Goal: Task Accomplishment & Management: Manage account settings

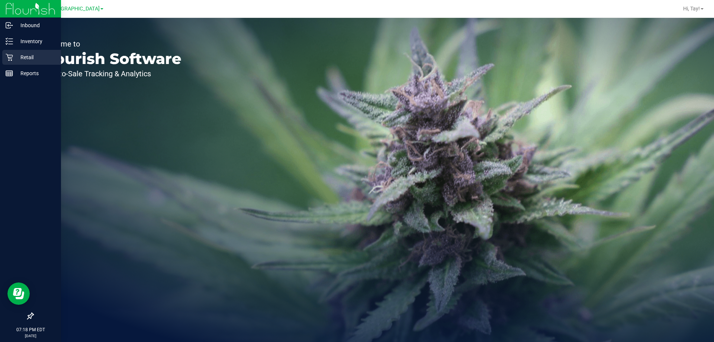
click at [14, 56] on p "Retail" at bounding box center [35, 57] width 45 height 9
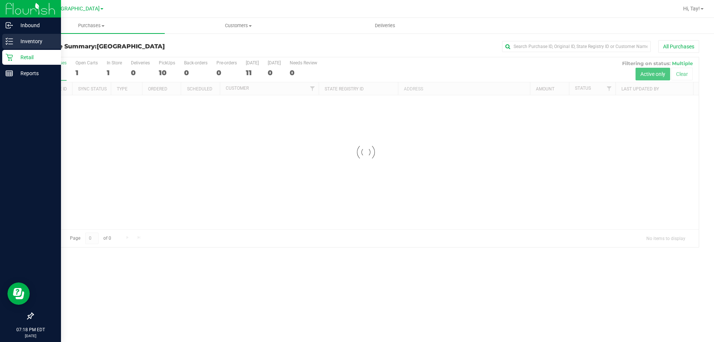
click at [27, 48] on div "Inventory" at bounding box center [31, 41] width 59 height 15
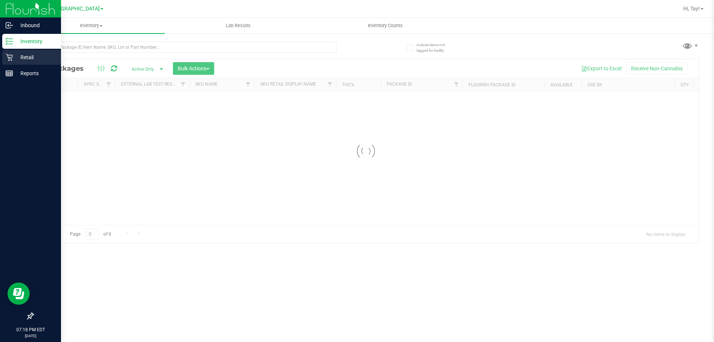
click at [38, 56] on p "Retail" at bounding box center [35, 57] width 45 height 9
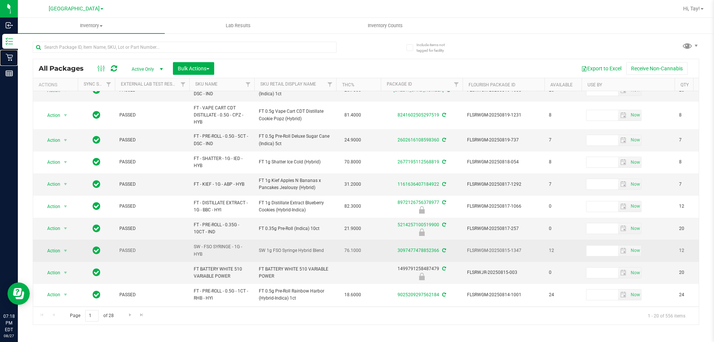
scroll to position [186, 0]
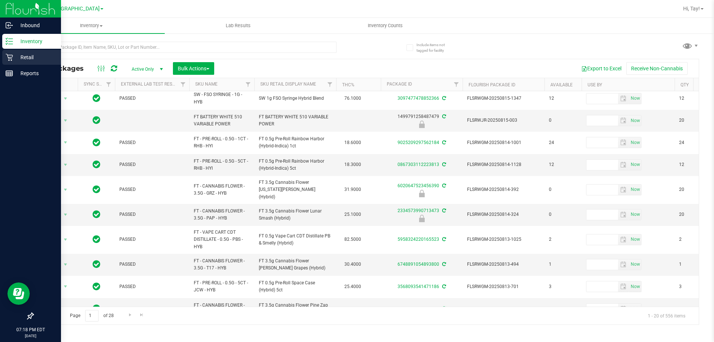
click at [8, 58] on icon at bounding box center [9, 57] width 7 height 7
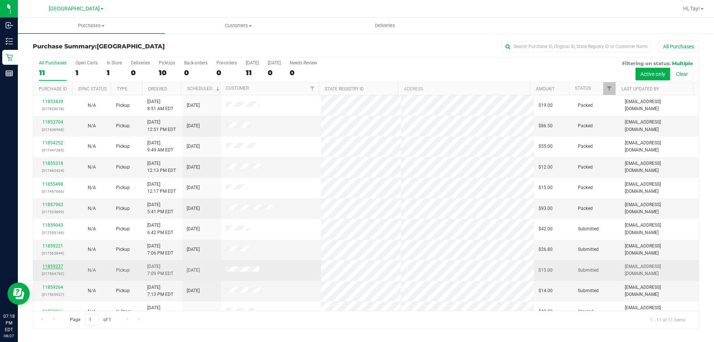
click at [60, 266] on link "11859237" at bounding box center [52, 266] width 21 height 5
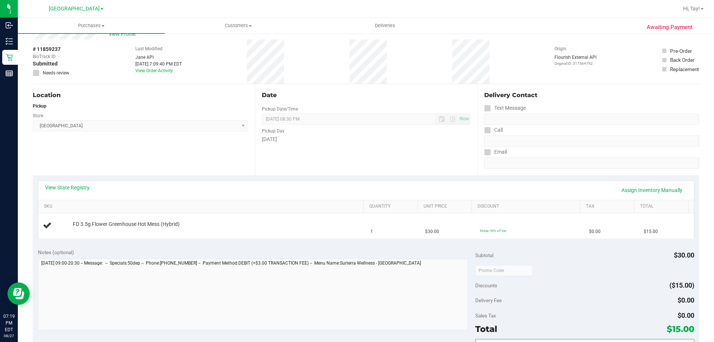
scroll to position [37, 0]
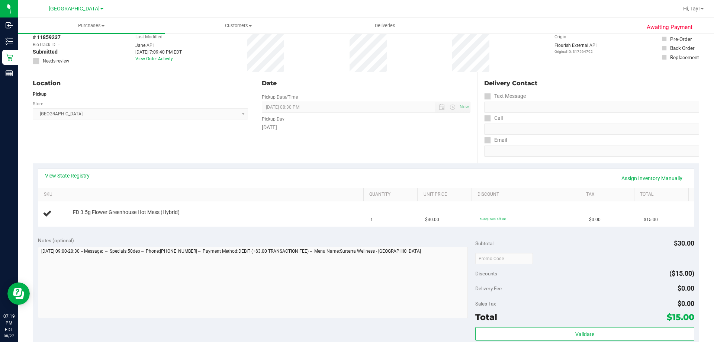
click at [156, 133] on div "Location Pickup Store Orange Park WC Select Store Bonita Springs WC Boynton Bea…" at bounding box center [144, 117] width 222 height 91
click at [193, 166] on div "View State Registry Assign Inventory Manually SKU Quantity Unit Price Discount …" at bounding box center [366, 197] width 667 height 68
click at [180, 155] on div "Location Pickup Store Orange Park WC Select Store Bonita Springs WC Boynton Bea…" at bounding box center [144, 117] width 222 height 91
click at [118, 237] on div "Notes (optional)" at bounding box center [257, 240] width 438 height 7
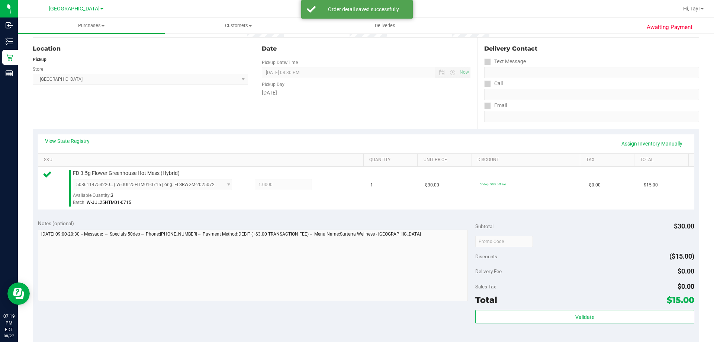
scroll to position [152, 0]
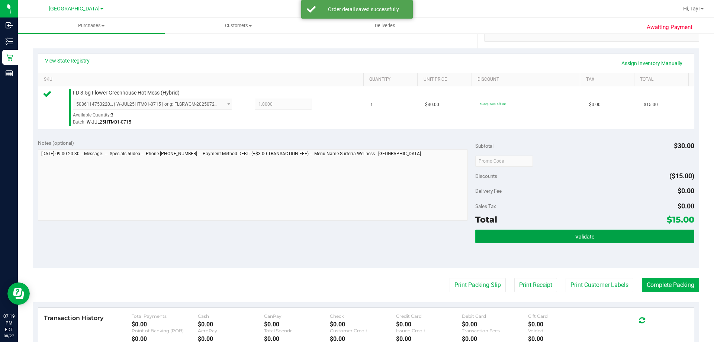
click at [519, 241] on button "Validate" at bounding box center [584, 235] width 219 height 13
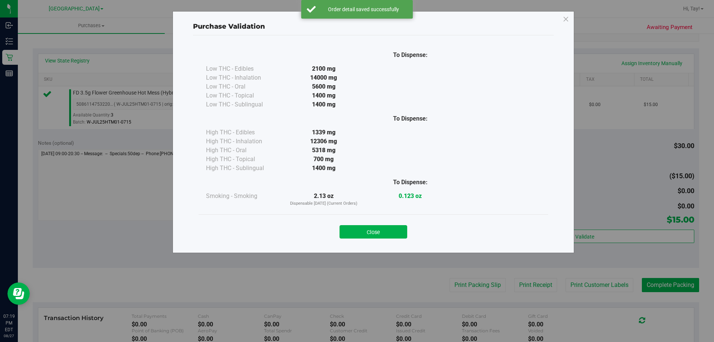
click at [407, 229] on div "Close" at bounding box center [373, 229] width 338 height 19
click at [402, 238] on div "Close" at bounding box center [374, 229] width 350 height 30
click at [400, 232] on button "Close" at bounding box center [374, 231] width 68 height 13
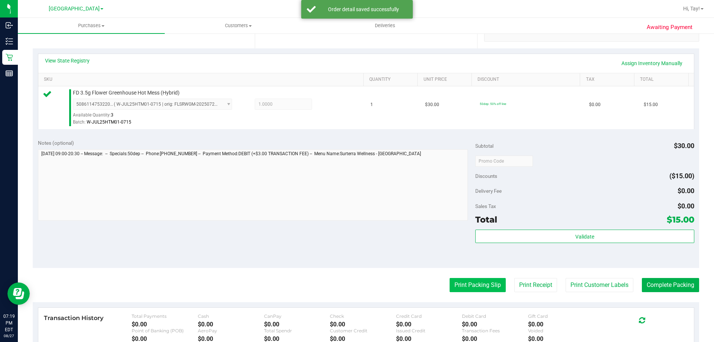
click at [484, 288] on button "Print Packing Slip" at bounding box center [478, 285] width 56 height 14
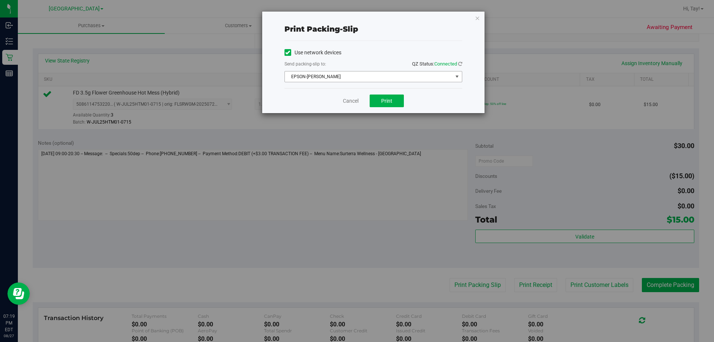
click at [378, 79] on span "EPSON-AUDREY-KITCHING" at bounding box center [369, 76] width 168 height 10
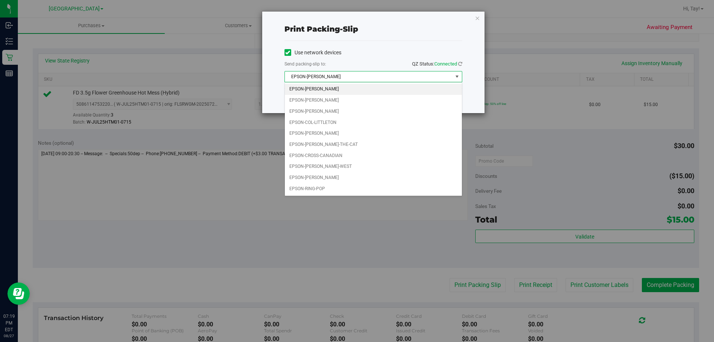
click at [349, 214] on div "Print packing-slip Use network devices Send packing-slip to: QZ Status: Connect…" at bounding box center [360, 171] width 720 height 342
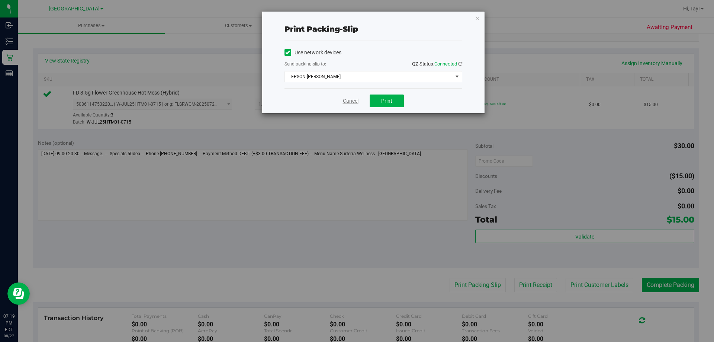
click at [359, 102] on div "Cancel Print" at bounding box center [374, 100] width 178 height 25
click at [356, 102] on link "Cancel" at bounding box center [351, 101] width 16 height 8
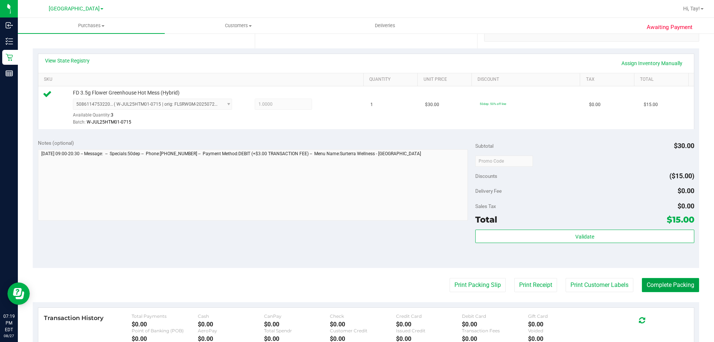
click at [665, 286] on button "Complete Packing" at bounding box center [670, 285] width 57 height 14
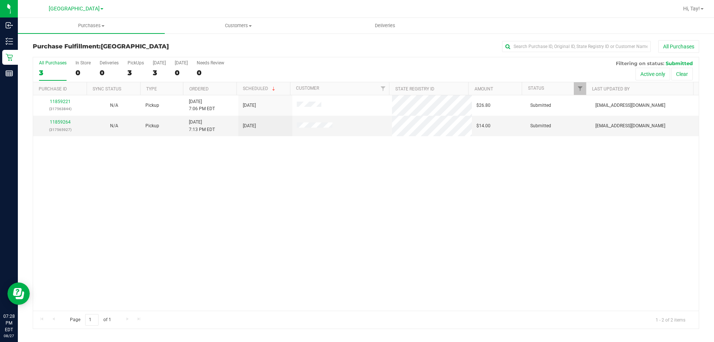
click at [253, 187] on div "11859221 (317563844) N/A Pickup 8/27/2025 7:06 PM EDT 8/27/2025 $26.80 Submitte…" at bounding box center [366, 202] width 666 height 215
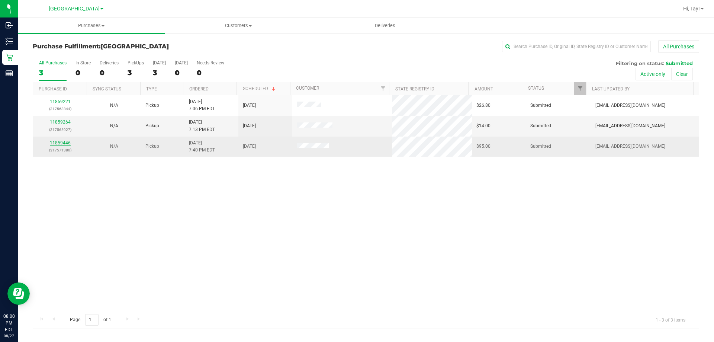
click at [56, 144] on link "11859446" at bounding box center [60, 142] width 21 height 5
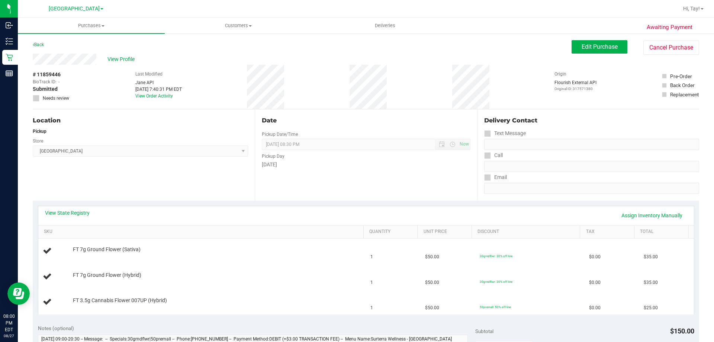
click at [175, 164] on div "Location Pickup Store Orange Park WC Select Store Bonita Springs WC Boynton Bea…" at bounding box center [144, 154] width 222 height 91
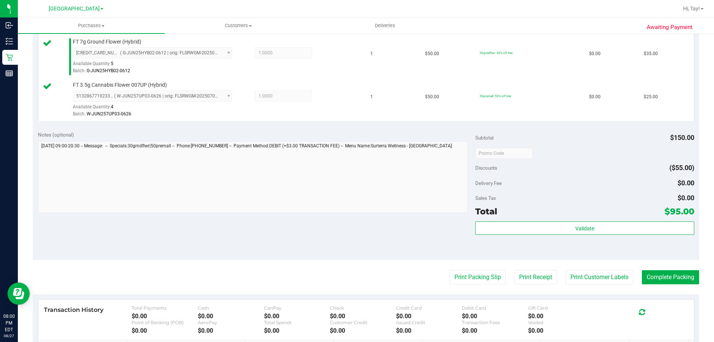
scroll to position [259, 0]
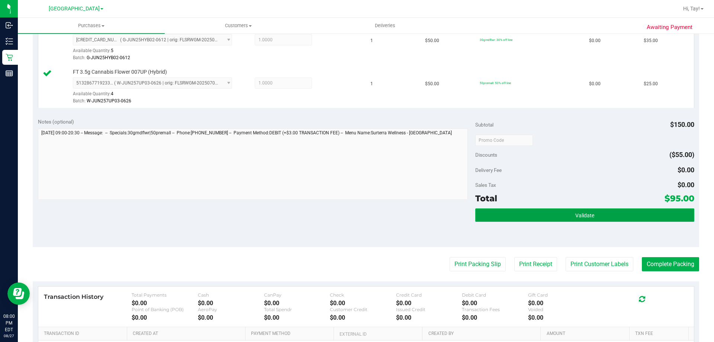
drag, startPoint x: 513, startPoint y: 217, endPoint x: 505, endPoint y: 203, distance: 16.3
click at [513, 218] on button "Validate" at bounding box center [584, 214] width 219 height 13
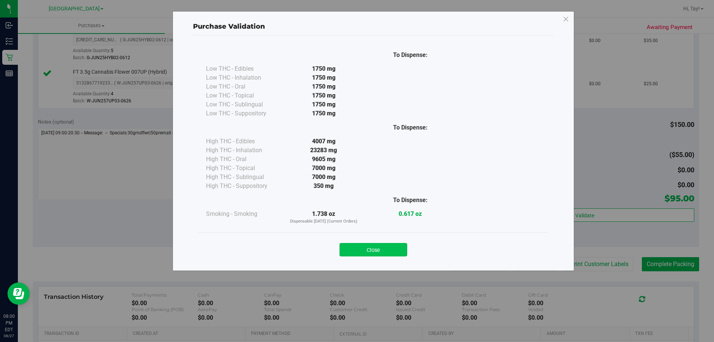
click at [369, 245] on button "Close" at bounding box center [374, 249] width 68 height 13
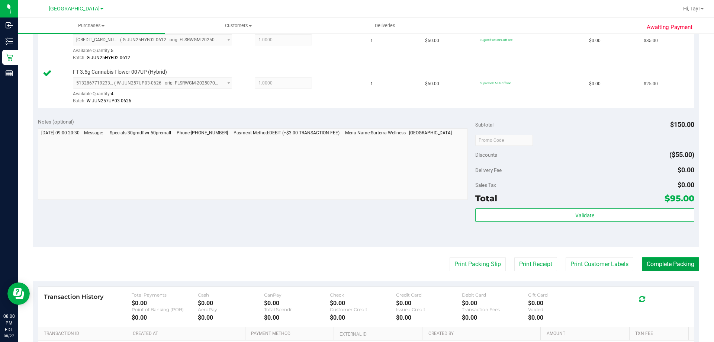
click at [662, 262] on button "Complete Packing" at bounding box center [670, 264] width 57 height 14
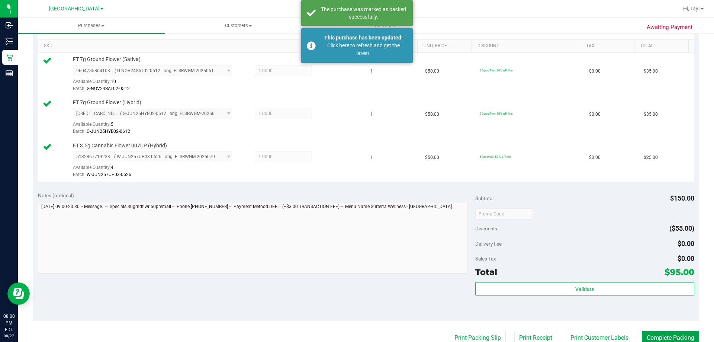
scroll to position [185, 0]
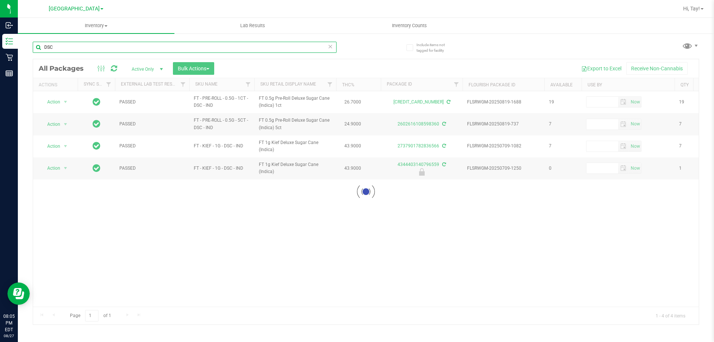
click at [80, 48] on input "DSC" at bounding box center [185, 47] width 304 height 11
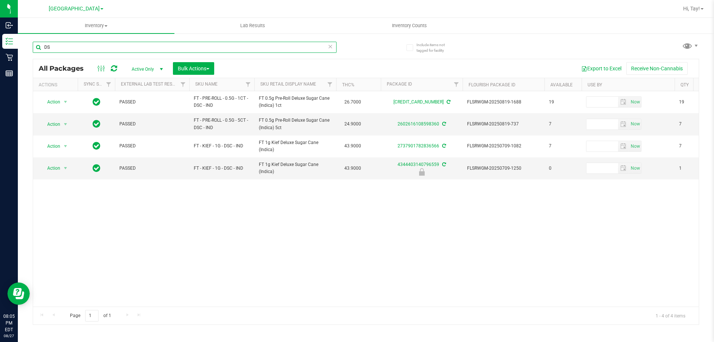
type input "D"
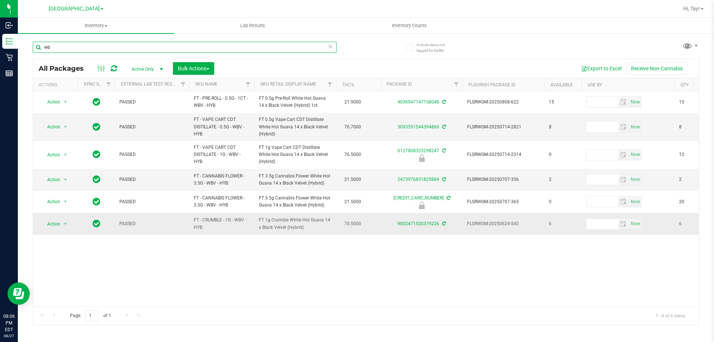
type input "w"
type input "5ct"
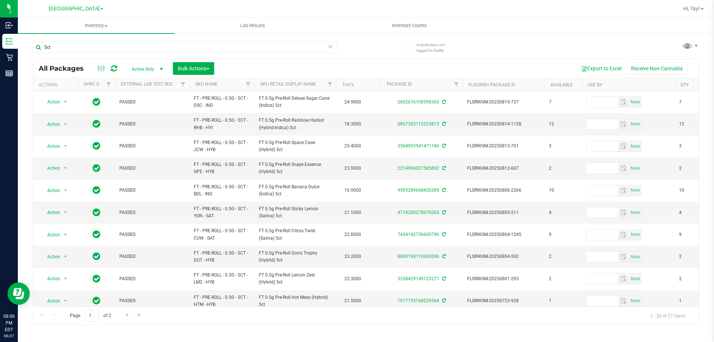
click at [109, 41] on div "5ct" at bounding box center [199, 47] width 333 height 24
click at [109, 45] on input "5ct" at bounding box center [185, 47] width 304 height 11
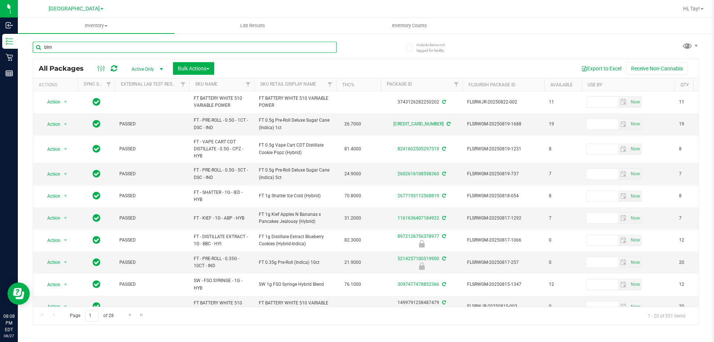
type input "blm"
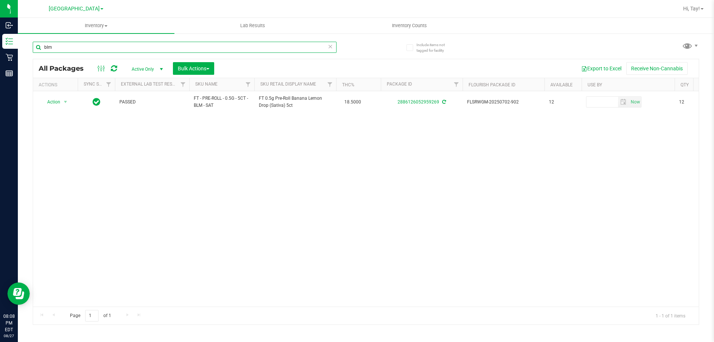
click at [213, 46] on input "blm" at bounding box center [185, 47] width 304 height 11
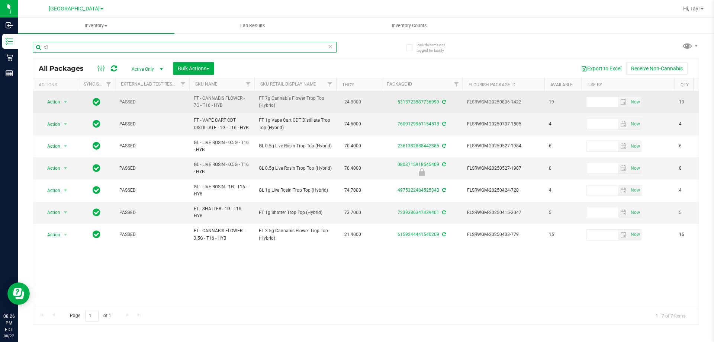
type input "t"
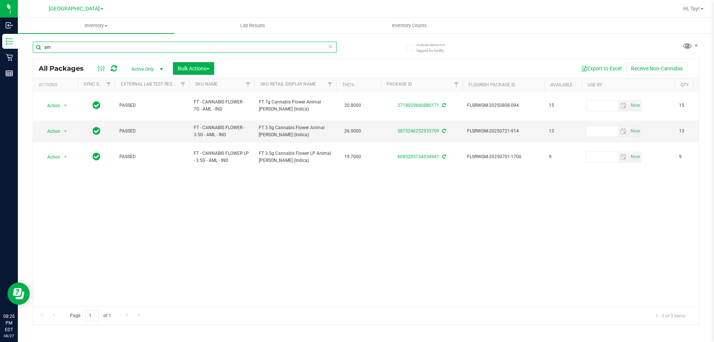
type input "a"
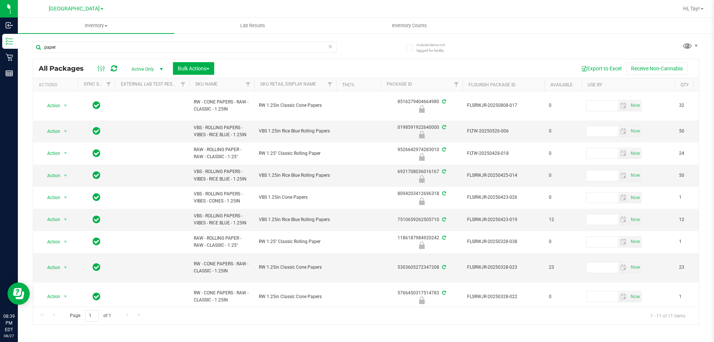
click at [319, 82] on th "Sku Retail Display Name" at bounding box center [295, 84] width 82 height 13
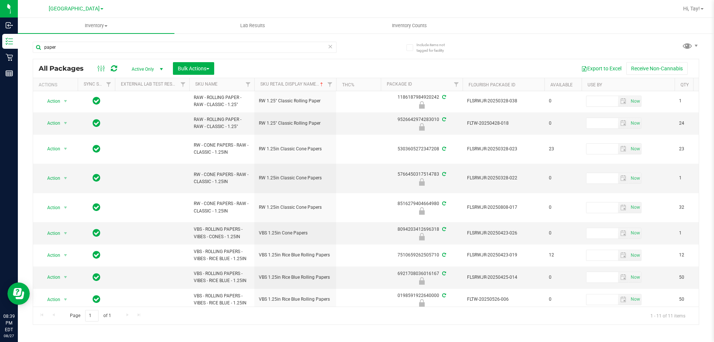
scroll to position [54, 0]
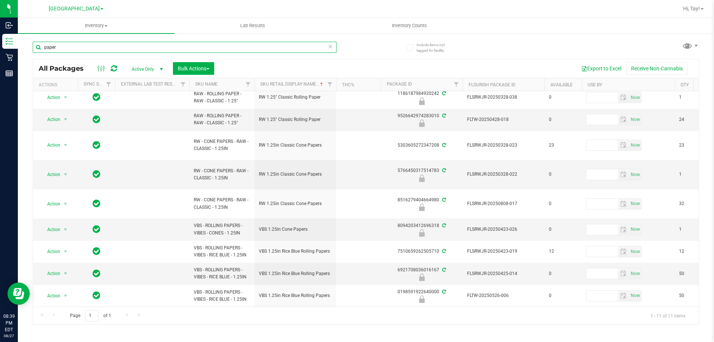
click at [67, 48] on input "paper" at bounding box center [185, 47] width 304 height 11
type input "p"
type input "octo"
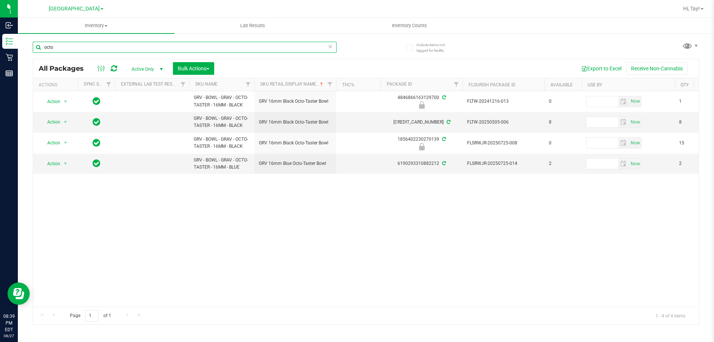
click at [228, 44] on input "octo" at bounding box center [185, 47] width 304 height 11
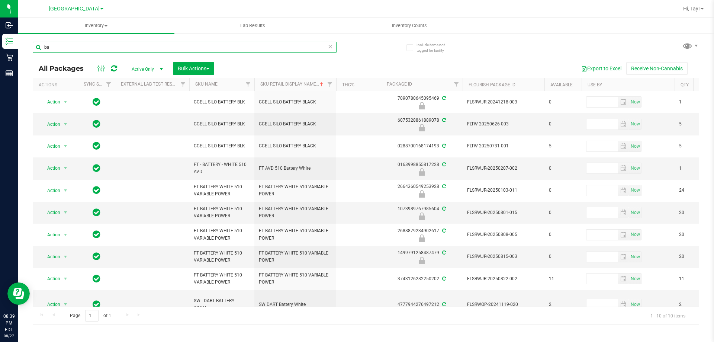
type input "b"
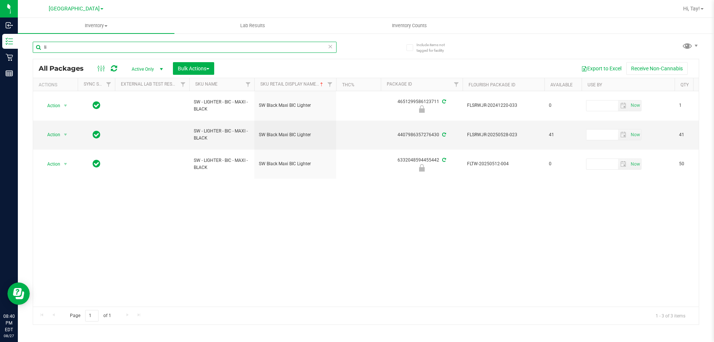
type input "l"
type input "bowl"
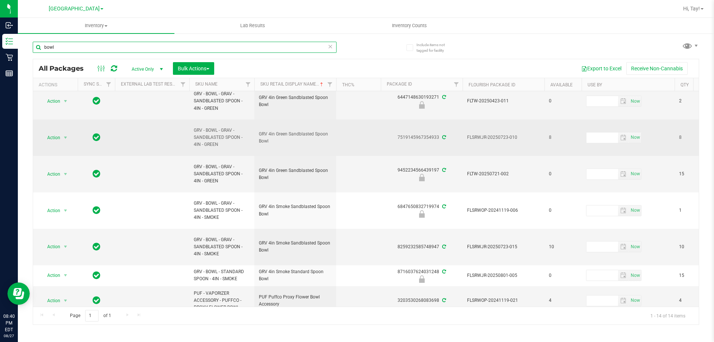
scroll to position [214, 0]
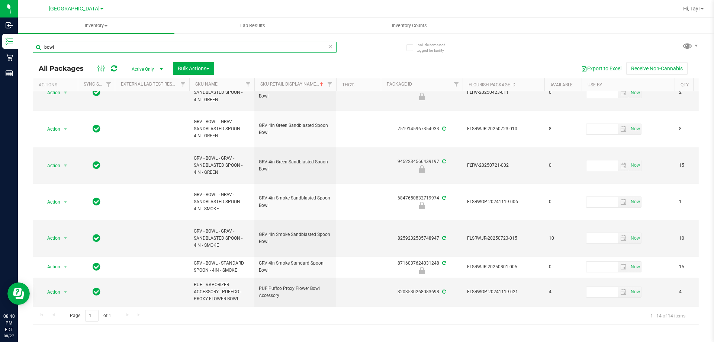
click at [286, 49] on input "bowl" at bounding box center [185, 47] width 304 height 11
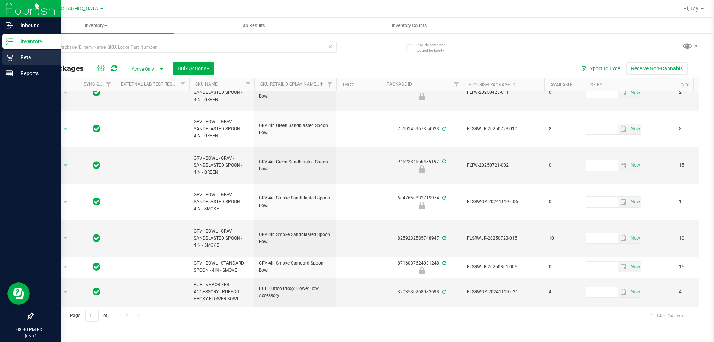
click at [13, 58] on p "Retail" at bounding box center [35, 57] width 45 height 9
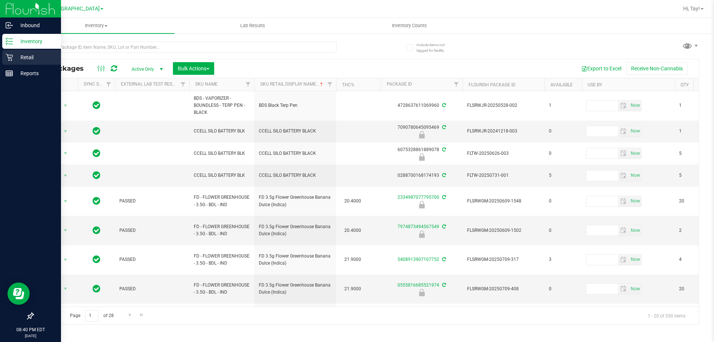
click at [17, 61] on p "Retail" at bounding box center [35, 57] width 45 height 9
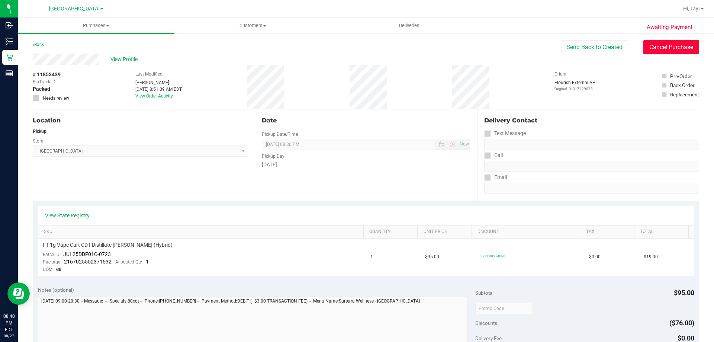
click at [660, 50] on button "Cancel Purchase" at bounding box center [671, 47] width 56 height 14
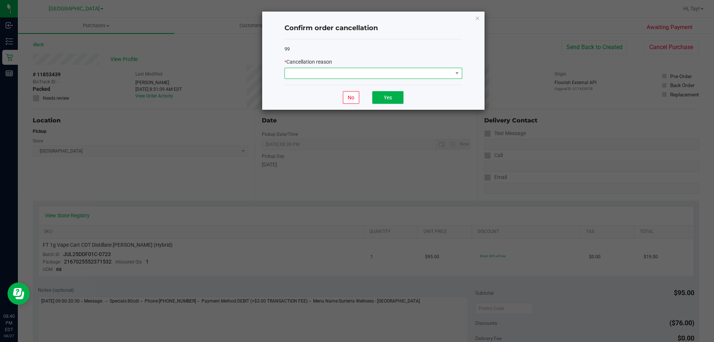
click at [433, 74] on span at bounding box center [369, 73] width 168 height 10
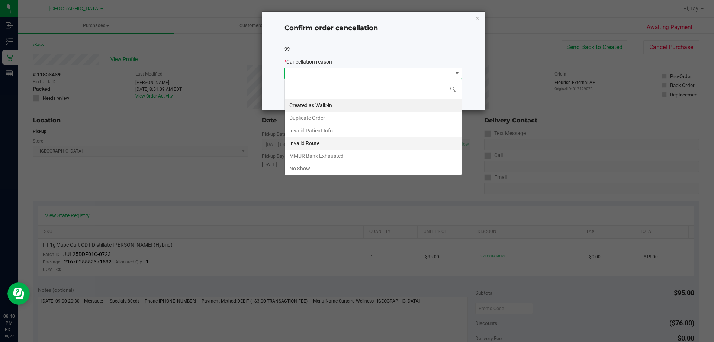
scroll to position [11, 178]
click at [319, 166] on li "No Show" at bounding box center [373, 168] width 177 height 13
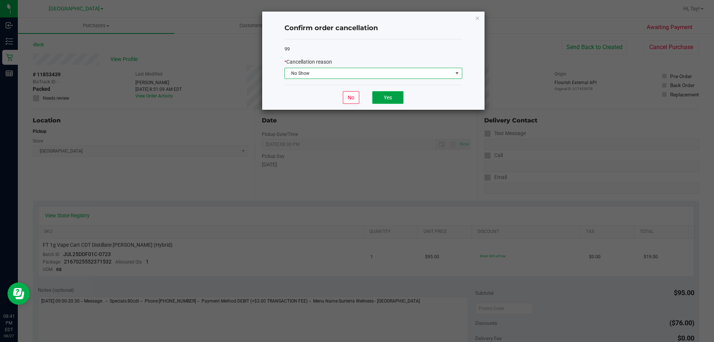
click at [376, 97] on button "Yes" at bounding box center [387, 97] width 31 height 13
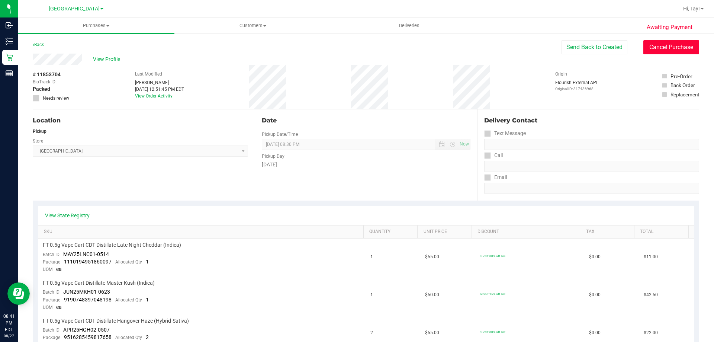
click at [651, 48] on button "Cancel Purchase" at bounding box center [671, 47] width 56 height 14
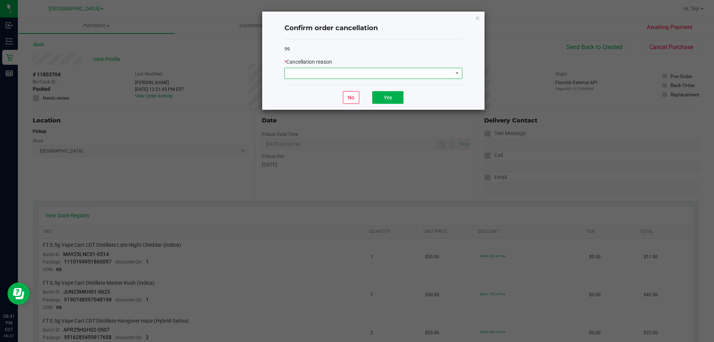
click at [394, 68] on span at bounding box center [369, 73] width 168 height 10
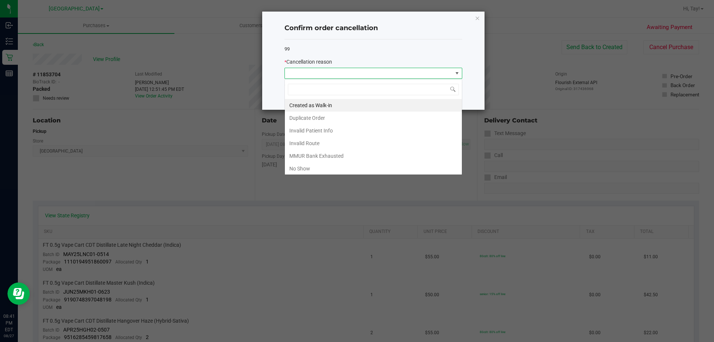
scroll to position [11, 178]
click at [388, 72] on span at bounding box center [369, 73] width 168 height 10
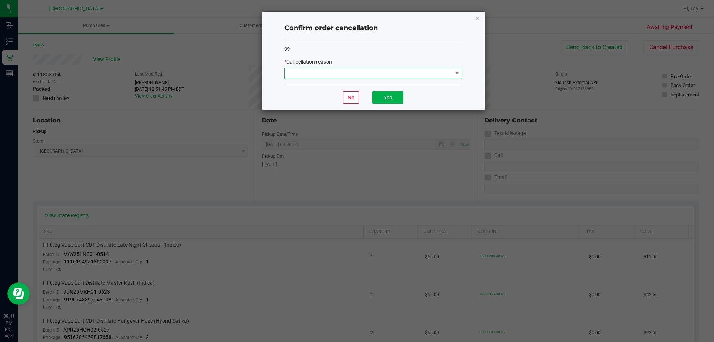
click at [379, 70] on span at bounding box center [369, 73] width 168 height 10
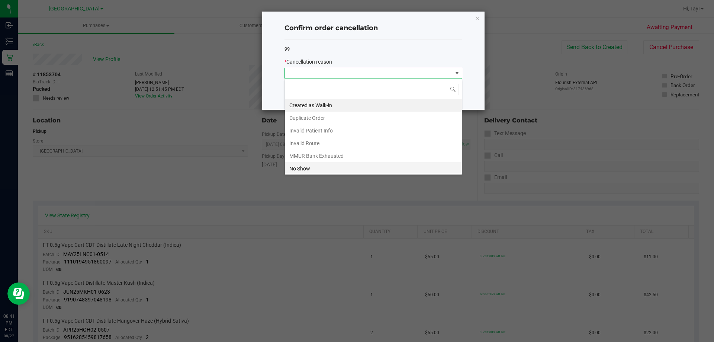
click at [320, 165] on li "No Show" at bounding box center [373, 168] width 177 height 13
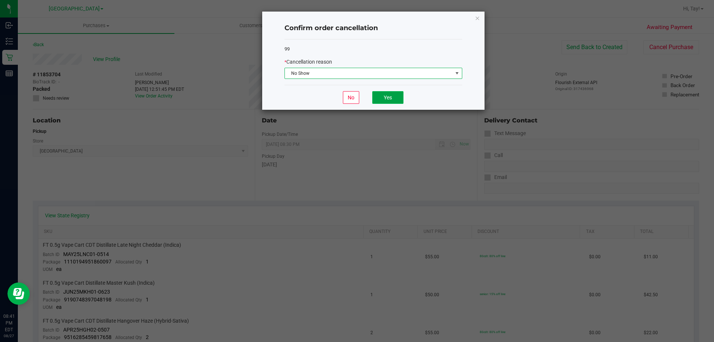
click at [381, 97] on button "Yes" at bounding box center [387, 97] width 31 height 13
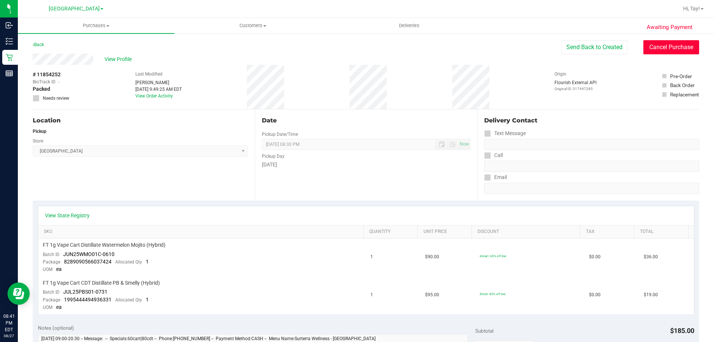
click at [672, 43] on button "Cancel Purchase" at bounding box center [671, 47] width 56 height 14
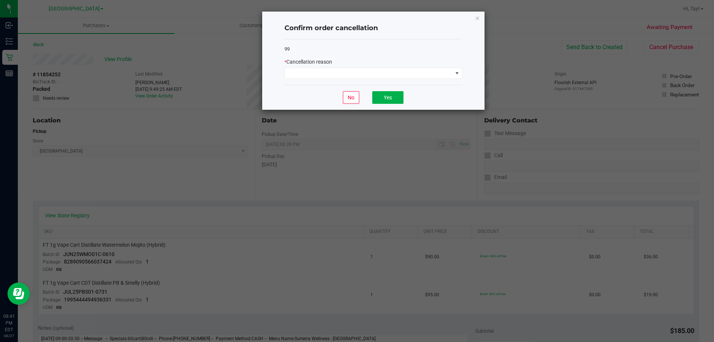
click at [359, 67] on div "* Cancellation reason" at bounding box center [374, 68] width 178 height 21
click at [344, 75] on span at bounding box center [369, 73] width 168 height 10
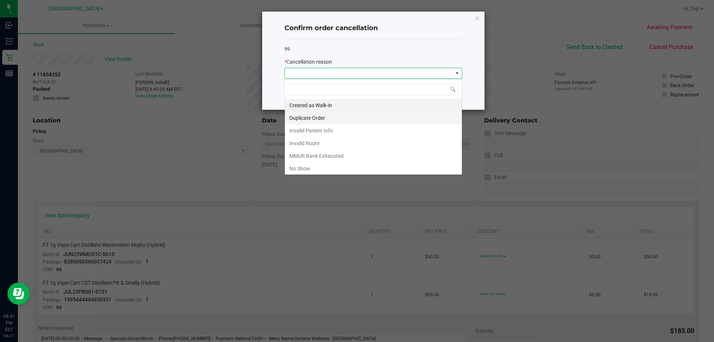
scroll to position [11, 178]
click at [306, 170] on li "No Show" at bounding box center [373, 168] width 177 height 13
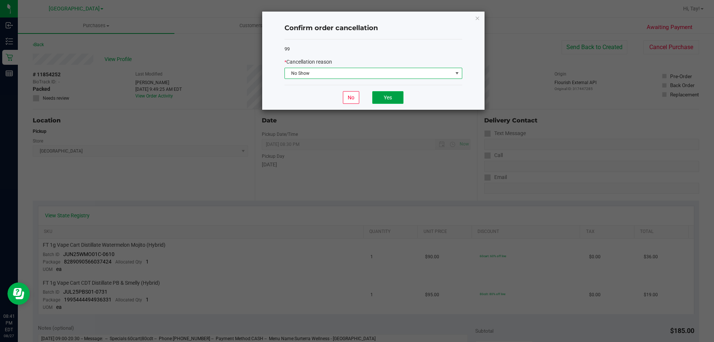
click at [388, 102] on button "Yes" at bounding box center [387, 97] width 31 height 13
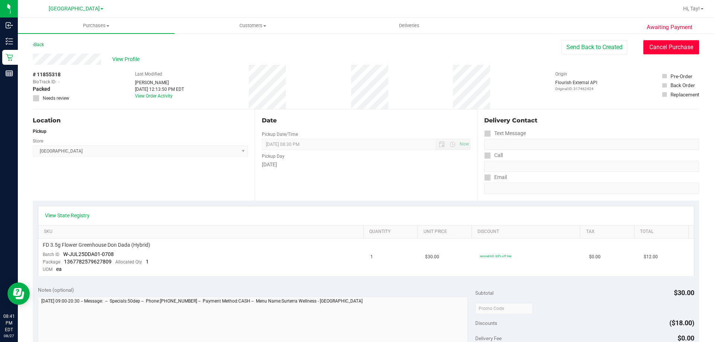
click at [671, 46] on button "Cancel Purchase" at bounding box center [671, 47] width 56 height 14
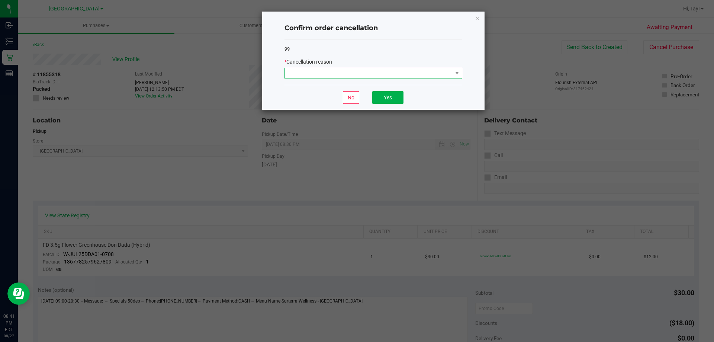
click at [370, 75] on span at bounding box center [369, 73] width 168 height 10
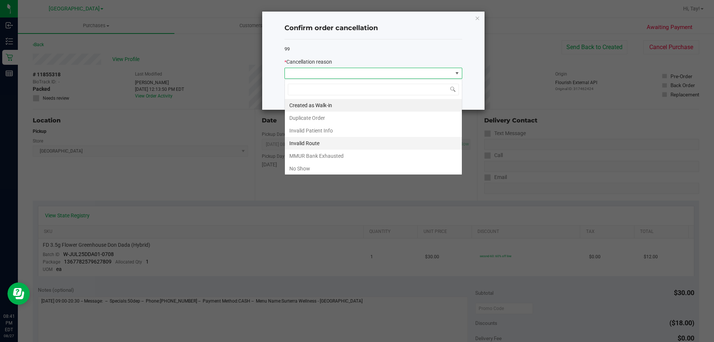
scroll to position [11, 178]
click at [308, 167] on li "No Show" at bounding box center [373, 168] width 177 height 13
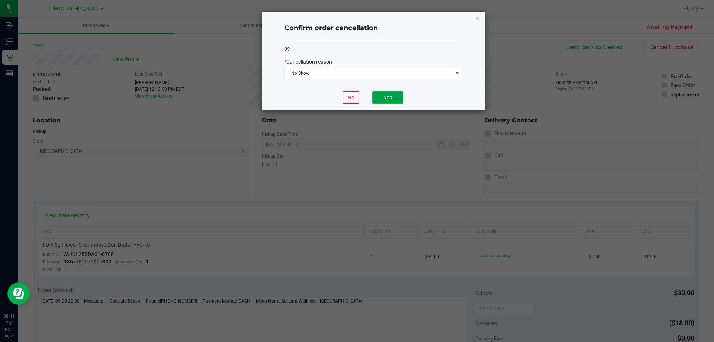
click at [383, 95] on button "Yes" at bounding box center [387, 97] width 31 height 13
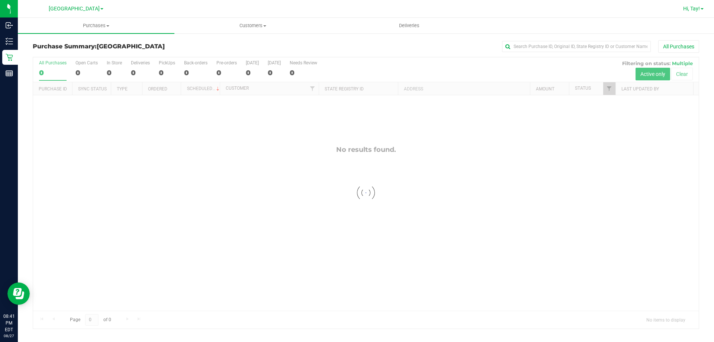
click at [695, 10] on span "Hi, Tay!" at bounding box center [691, 9] width 17 height 6
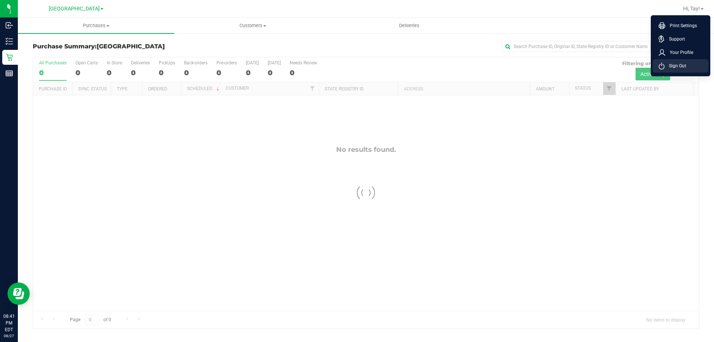
click at [688, 62] on li "Sign Out" at bounding box center [681, 65] width 56 height 13
